Goal: Transaction & Acquisition: Purchase product/service

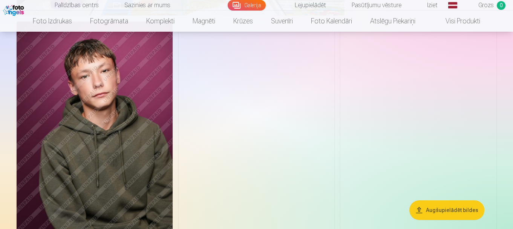
scroll to position [880, 0]
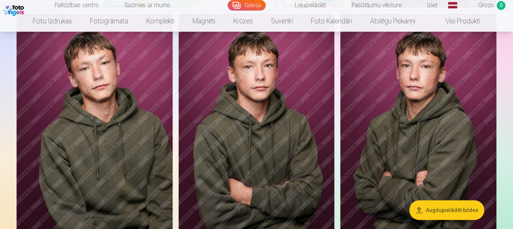
click at [387, 148] on img at bounding box center [418, 131] width 156 height 234
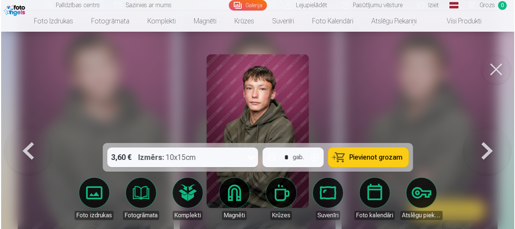
scroll to position [882, 0]
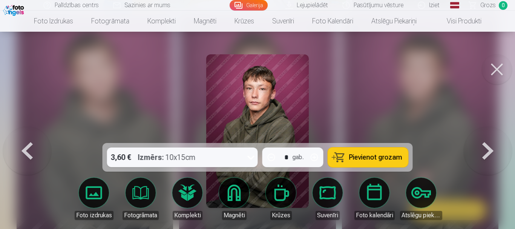
click at [494, 58] on button at bounding box center [496, 69] width 30 height 30
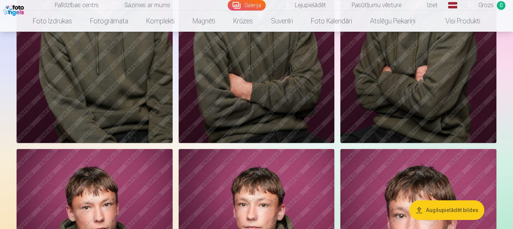
scroll to position [992, 0]
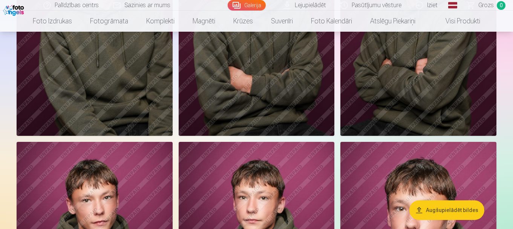
click at [384, 127] on img at bounding box center [418, 19] width 156 height 234
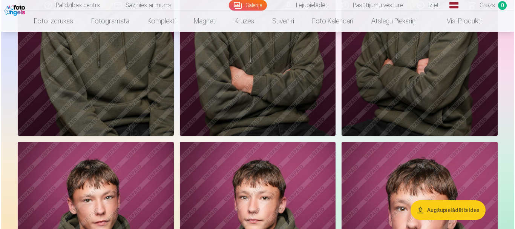
scroll to position [995, 0]
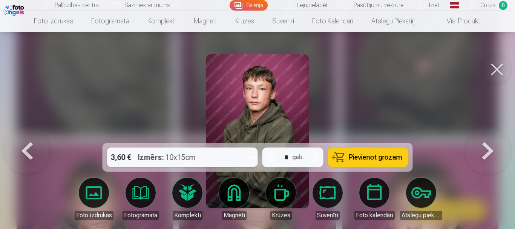
click at [498, 73] on button at bounding box center [496, 69] width 30 height 30
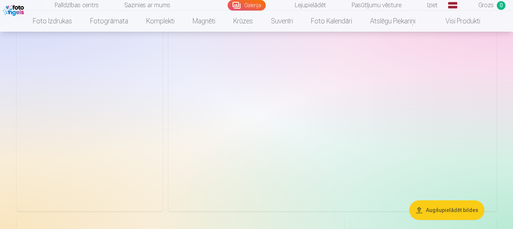
scroll to position [1640, 0]
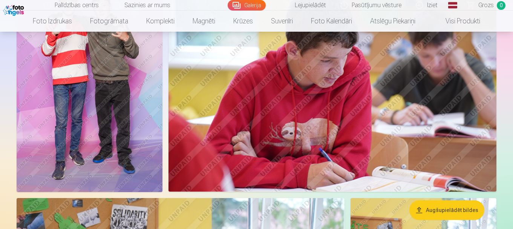
click at [336, 165] on img at bounding box center [332, 82] width 328 height 218
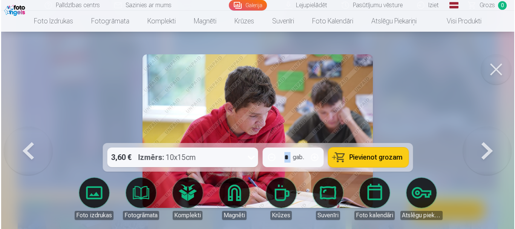
scroll to position [1646, 0]
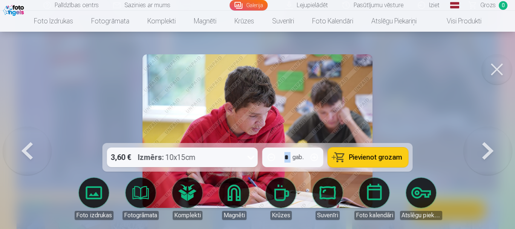
click at [488, 62] on button at bounding box center [496, 69] width 30 height 30
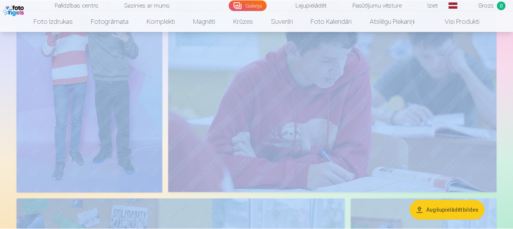
scroll to position [1640, 0]
click at [245, 96] on img at bounding box center [332, 82] width 328 height 218
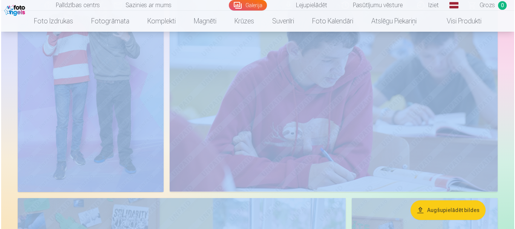
scroll to position [1646, 0]
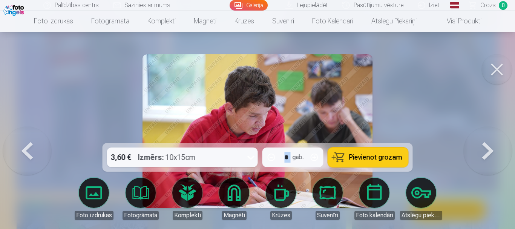
click at [498, 62] on button at bounding box center [496, 69] width 30 height 30
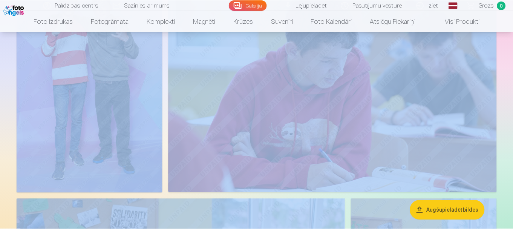
scroll to position [1640, 0]
click at [319, 90] on img at bounding box center [332, 82] width 328 height 218
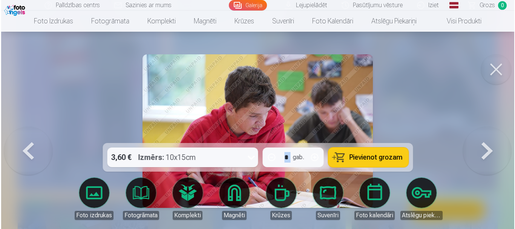
scroll to position [1646, 0]
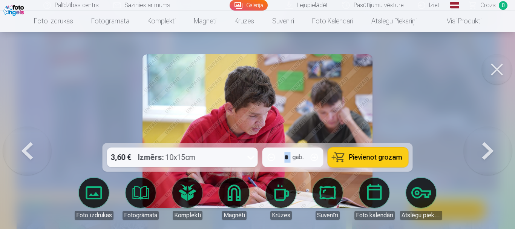
click at [494, 72] on button at bounding box center [496, 69] width 30 height 30
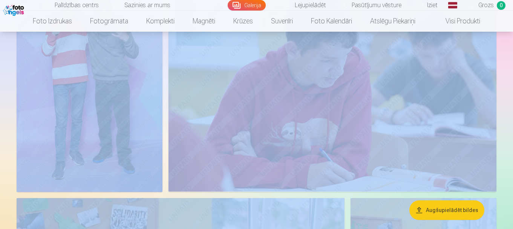
click at [92, 79] on img at bounding box center [90, 82] width 146 height 218
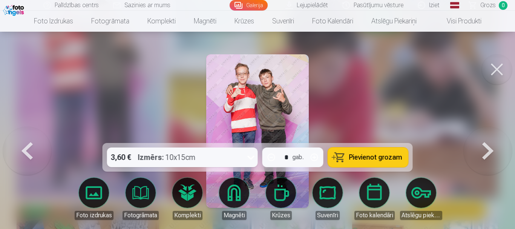
click at [250, 154] on icon at bounding box center [251, 157] width 12 height 12
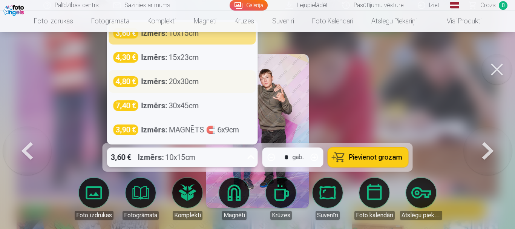
click at [204, 84] on div "4,80 € Izmērs : 20x30cm" at bounding box center [182, 81] width 138 height 11
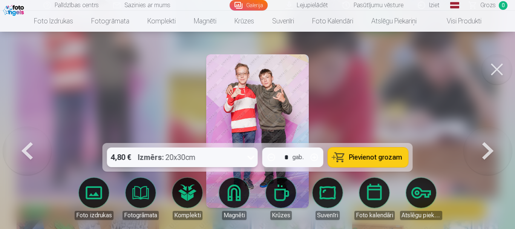
click at [374, 151] on button "Pievienot grozam" at bounding box center [368, 157] width 80 height 20
click at [496, 78] on button at bounding box center [496, 69] width 30 height 30
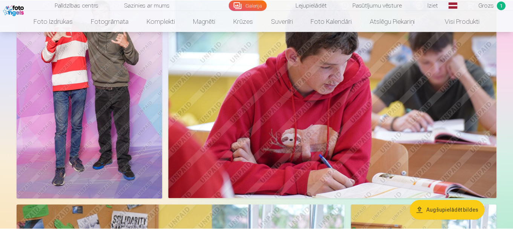
scroll to position [1634, 0]
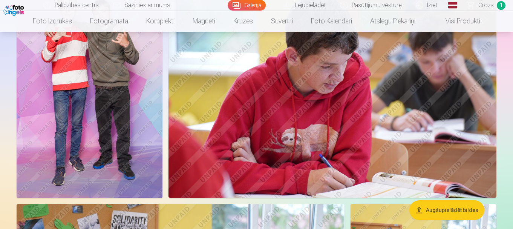
click at [348, 122] on img at bounding box center [332, 88] width 328 height 218
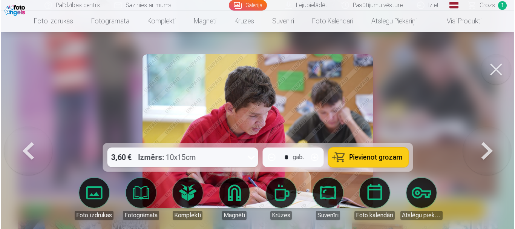
scroll to position [1640, 0]
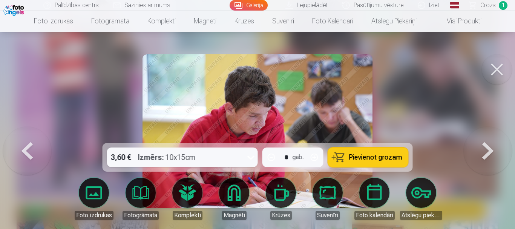
click at [500, 61] on button at bounding box center [496, 69] width 30 height 30
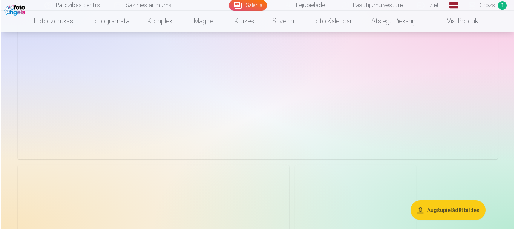
scroll to position [2449, 0]
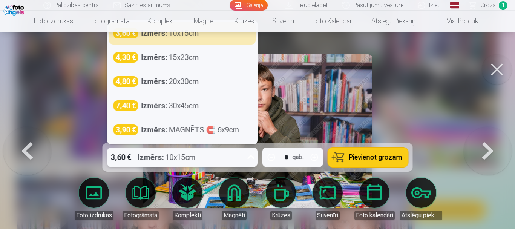
click at [246, 158] on icon at bounding box center [251, 157] width 12 height 12
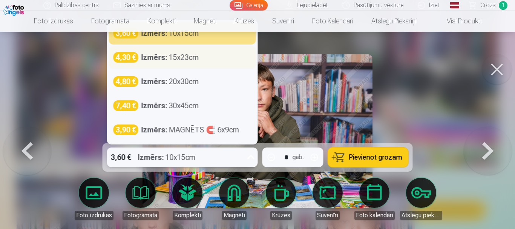
click at [215, 62] on div "4,30 € Izmērs : 15x23cm" at bounding box center [182, 57] width 138 height 11
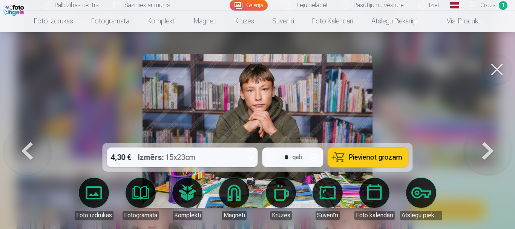
click at [368, 154] on span "Pievienot grozam" at bounding box center [375, 157] width 53 height 7
click at [501, 74] on button at bounding box center [496, 69] width 30 height 30
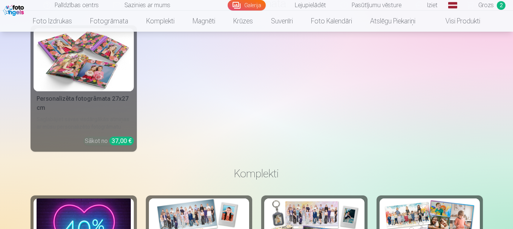
scroll to position [3167, 0]
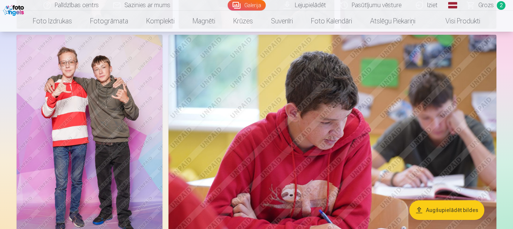
scroll to position [1587, 0]
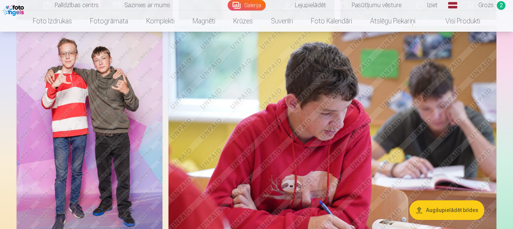
drag, startPoint x: 512, startPoint y: 74, endPoint x: 512, endPoint y: 67, distance: 7.2
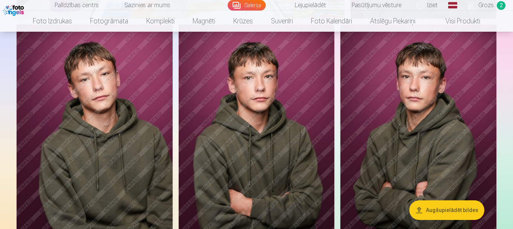
scroll to position [878, 0]
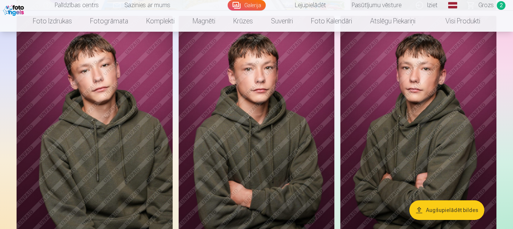
click at [261, 122] on img at bounding box center [257, 133] width 156 height 234
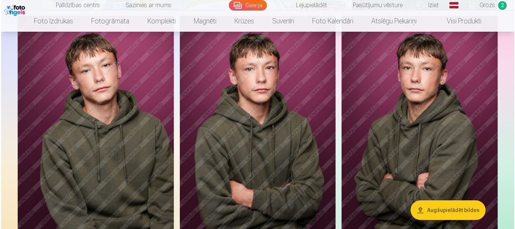
scroll to position [880, 0]
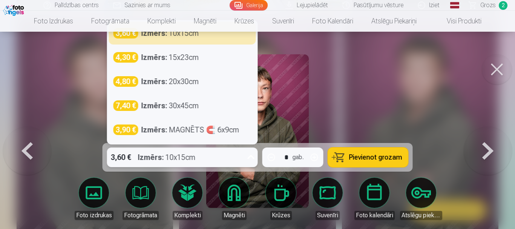
click at [238, 155] on div "3,60 € Izmērs : 10x15cm" at bounding box center [175, 157] width 136 height 20
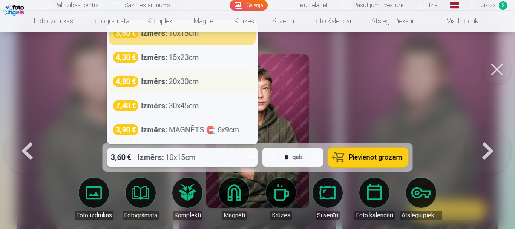
click at [205, 77] on div "4,80 € Izmērs : 20x30cm" at bounding box center [182, 81] width 138 height 11
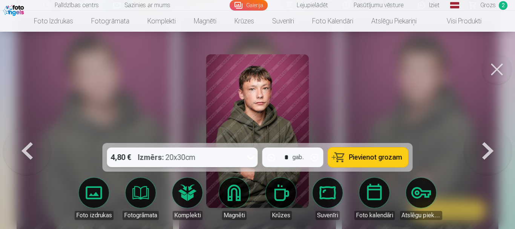
click at [378, 152] on button "Pievienot grozam" at bounding box center [368, 157] width 80 height 20
click at [503, 66] on button at bounding box center [496, 69] width 30 height 30
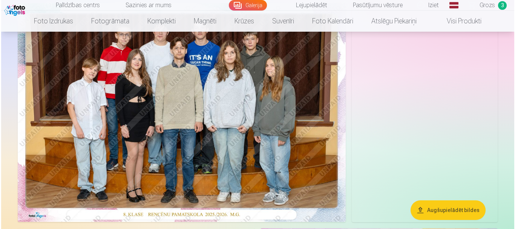
scroll to position [71, 0]
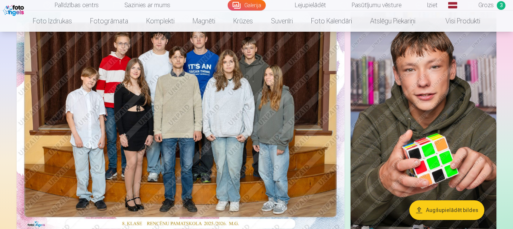
click at [274, 102] on img at bounding box center [181, 121] width 328 height 218
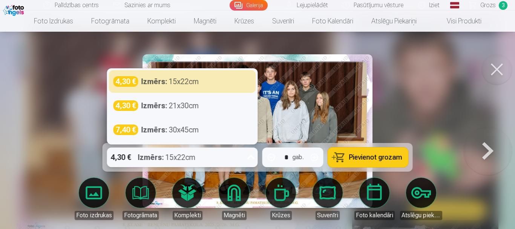
click at [237, 158] on div "4,30 € Izmērs : 15x22cm" at bounding box center [175, 157] width 136 height 20
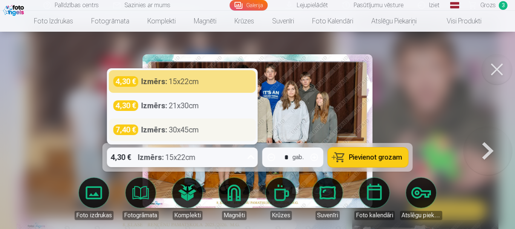
click at [196, 132] on div "Izmērs : 30x45cm" at bounding box center [170, 129] width 58 height 11
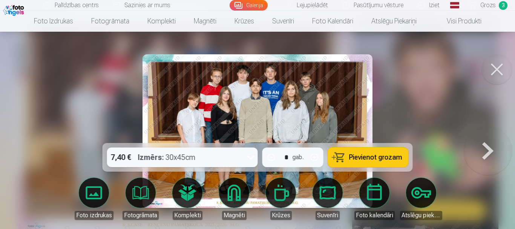
click at [364, 156] on span "Pievienot grozam" at bounding box center [375, 157] width 53 height 7
click at [491, 6] on span "Grozs" at bounding box center [487, 5] width 15 height 9
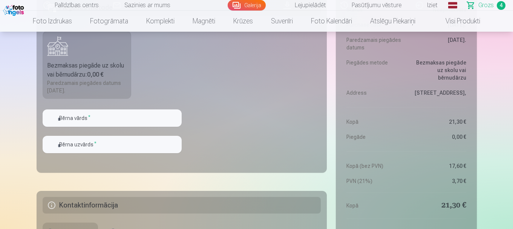
scroll to position [514, 0]
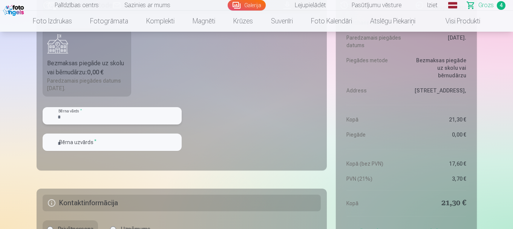
click at [92, 119] on input "text" at bounding box center [112, 115] width 139 height 17
type input "*"
type input "*****"
click at [80, 136] on input "text" at bounding box center [112, 141] width 139 height 17
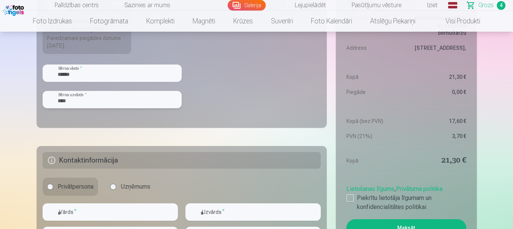
scroll to position [565, 0]
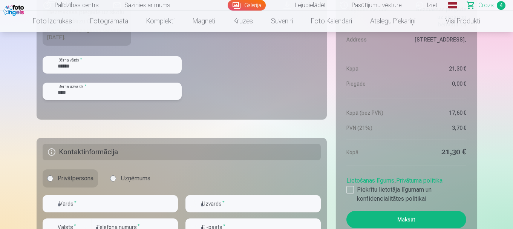
type input "****"
click at [121, 107] on fieldset "Piegādes metode Bezmaksas piegāde uz skolu vai bērnudārzu : 0,00 € Paredzamais …" at bounding box center [182, 29] width 290 height 179
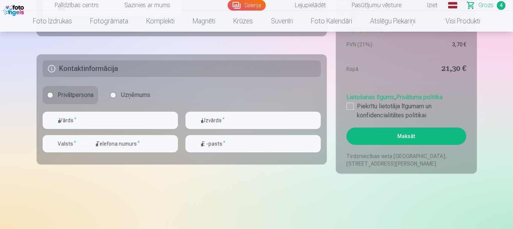
scroll to position [649, 0]
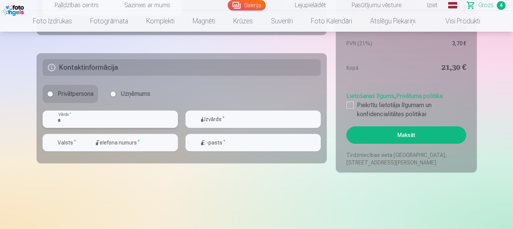
click at [111, 116] on input "text" at bounding box center [110, 118] width 135 height 17
type input "****"
click at [240, 111] on input "text" at bounding box center [252, 118] width 135 height 17
type input "*******"
click at [231, 142] on input "email" at bounding box center [252, 142] width 135 height 17
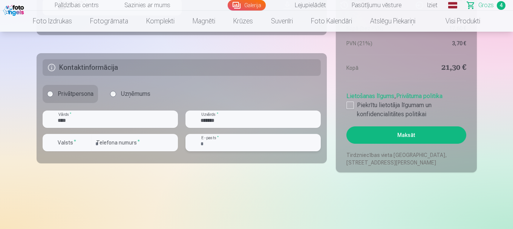
type input "**********"
click at [98, 144] on input "number" at bounding box center [135, 142] width 86 height 17
type input "********"
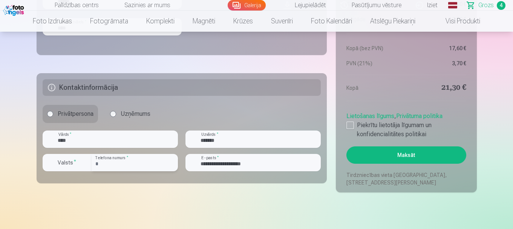
scroll to position [622, 0]
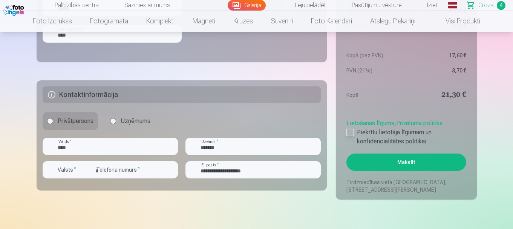
click at [351, 133] on div at bounding box center [350, 132] width 8 height 8
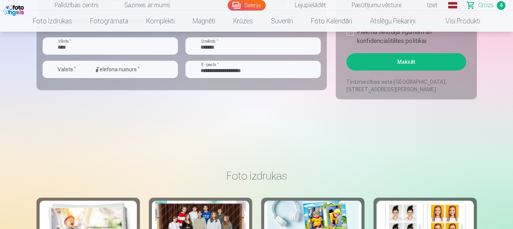
scroll to position [713, 0]
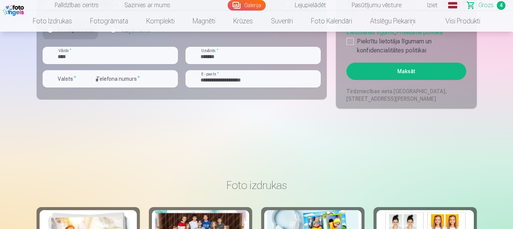
click at [382, 65] on button "Maksāt" at bounding box center [405, 71] width 119 height 17
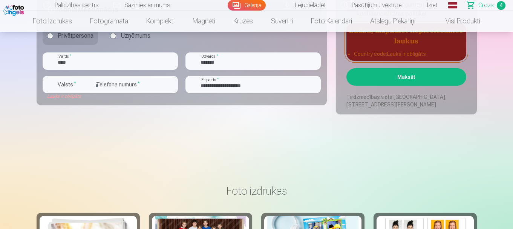
scroll to position [705, 0]
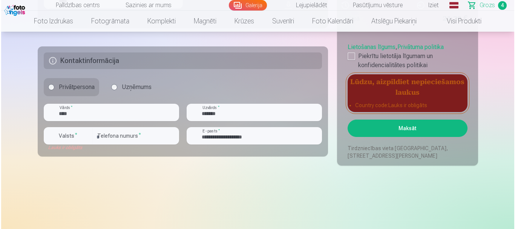
scroll to position [640, 0]
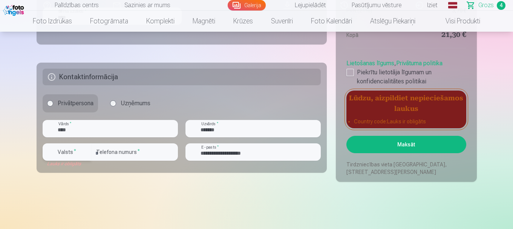
click at [81, 153] on div "button" at bounding box center [85, 151] width 9 height 9
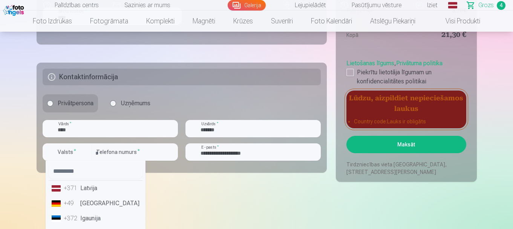
click at [101, 188] on li "+371 Latvija" at bounding box center [96, 187] width 94 height 15
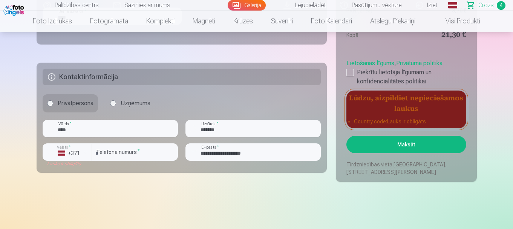
click at [392, 139] on button "Maksāt" at bounding box center [405, 144] width 119 height 17
